Goal: Navigation & Orientation: Find specific page/section

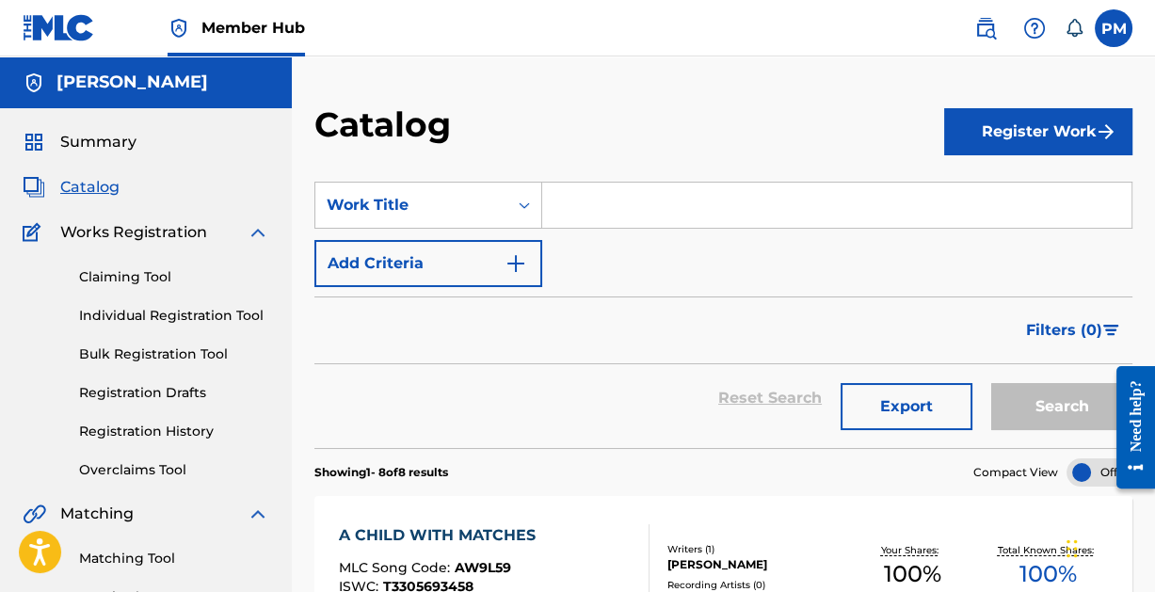
click at [85, 183] on span "Catalog" at bounding box center [89, 187] width 59 height 23
click at [79, 138] on span "Summary" at bounding box center [98, 142] width 76 height 23
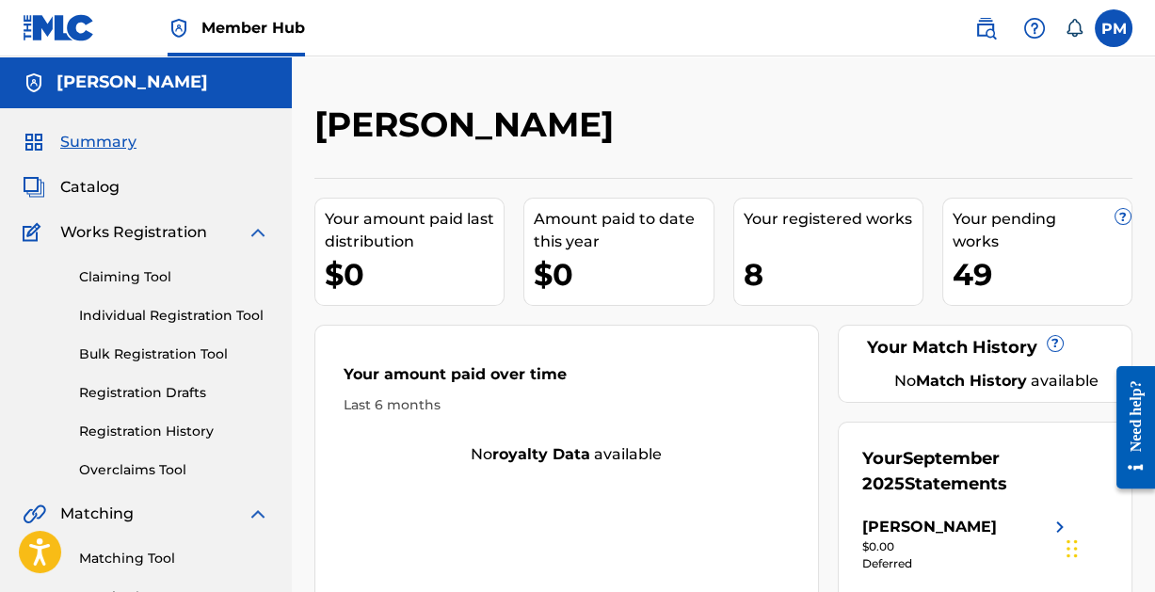
click at [96, 138] on span "Summary" at bounding box center [98, 142] width 76 height 23
click at [105, 137] on span "Summary" at bounding box center [98, 142] width 76 height 23
